Goal: Use online tool/utility: Utilize a website feature to perform a specific function

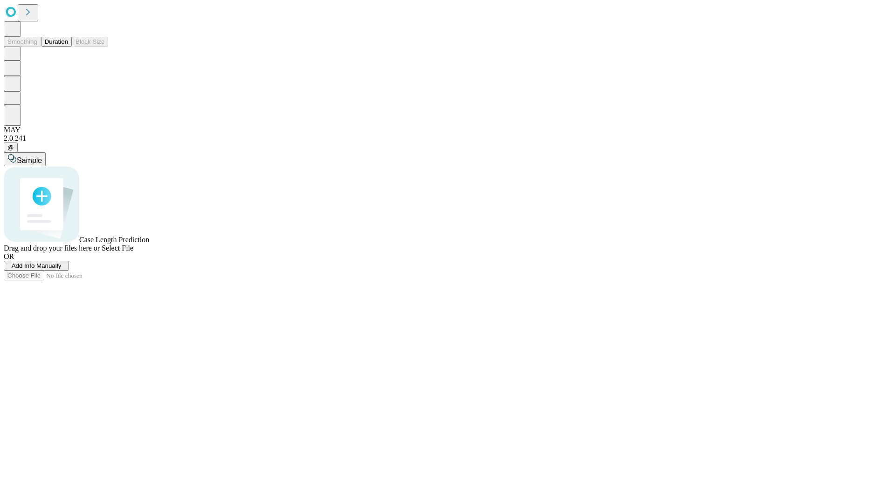
click at [68, 47] on button "Duration" at bounding box center [56, 42] width 31 height 10
click at [62, 269] on span "Add Info Manually" at bounding box center [37, 265] width 50 height 7
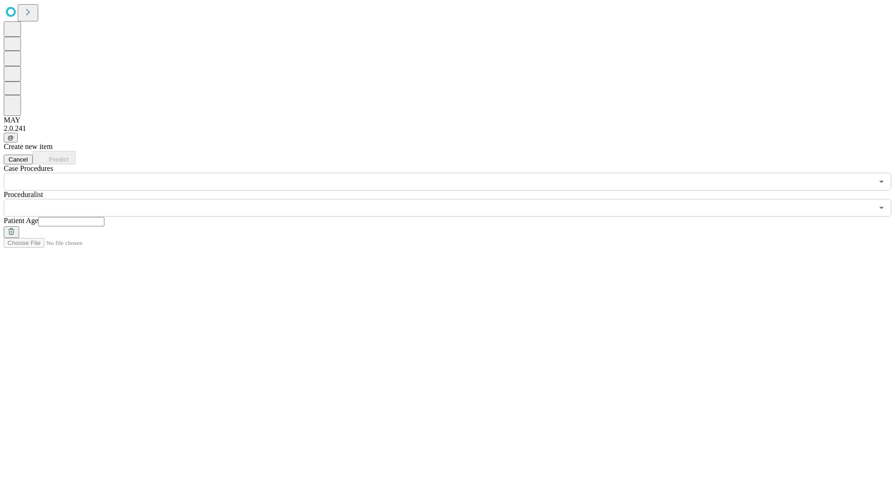
click at [104, 217] on input "text" at bounding box center [71, 221] width 66 height 9
type input "*"
click at [454, 199] on input "text" at bounding box center [438, 208] width 869 height 18
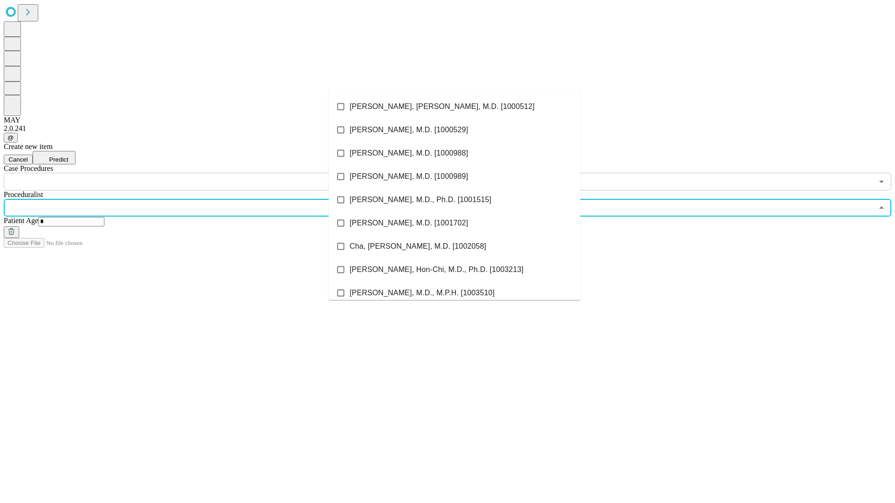
click at [455, 107] on li "[PERSON_NAME], [PERSON_NAME], M.D. [1000512]" at bounding box center [455, 106] width 252 height 23
click at [196, 173] on input "text" at bounding box center [438, 182] width 869 height 18
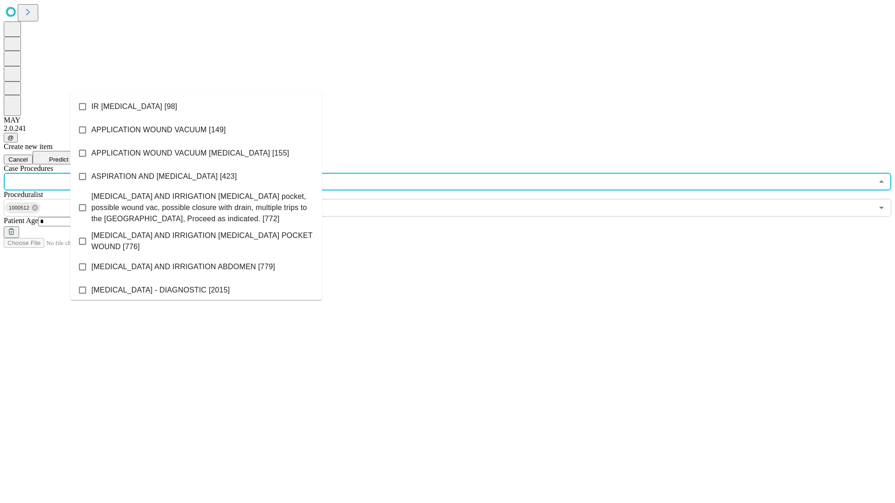
click at [196, 107] on li "IR [MEDICAL_DATA] [98]" at bounding box center [196, 106] width 252 height 23
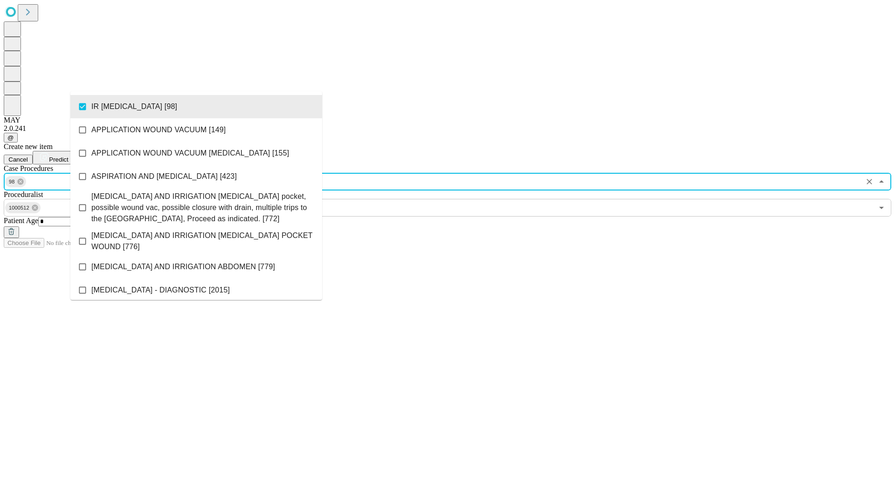
click at [68, 156] on span "Predict" at bounding box center [58, 159] width 19 height 7
